Goal: Navigation & Orientation: Find specific page/section

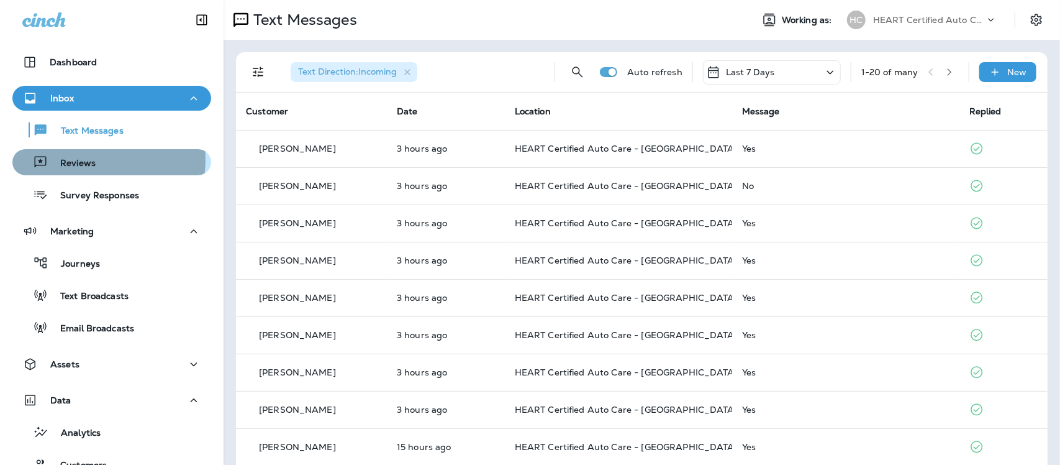
click at [73, 159] on p "Reviews" at bounding box center [72, 164] width 48 height 12
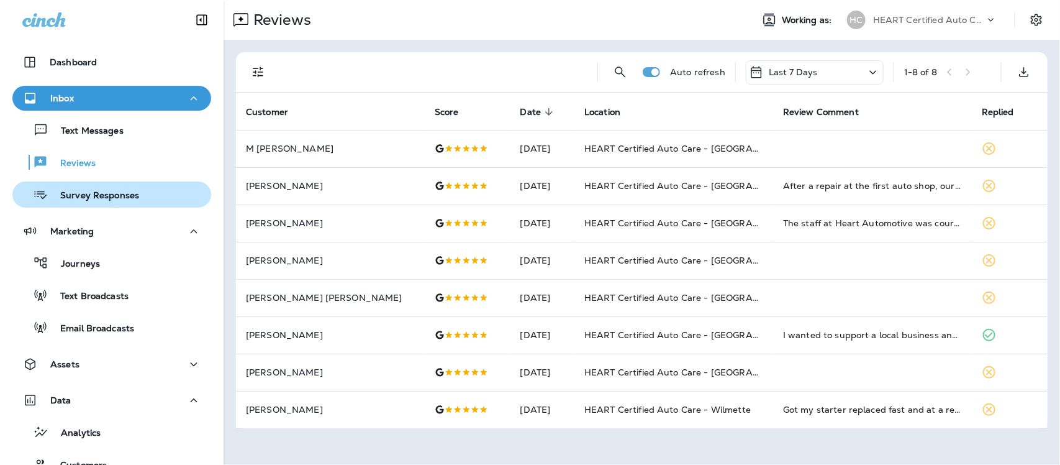
click at [93, 194] on p "Survey Responses" at bounding box center [93, 196] width 91 height 12
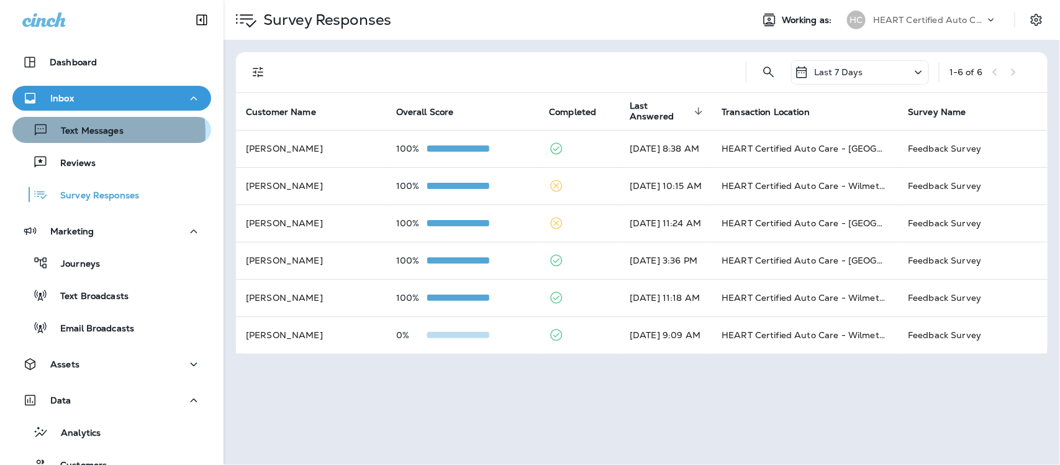
click at [94, 132] on p "Text Messages" at bounding box center [85, 131] width 75 height 12
